Goal: Find specific page/section: Find specific page/section

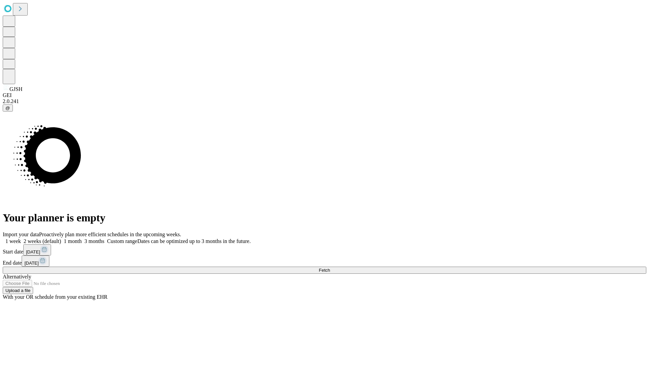
click at [330, 268] on span "Fetch" at bounding box center [324, 270] width 11 height 5
